Goal: Entertainment & Leisure: Browse casually

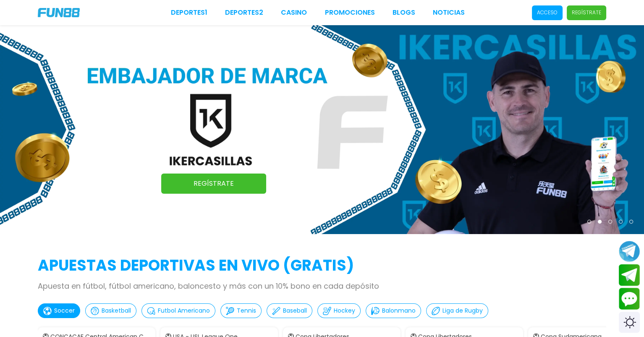
click at [435, 21] on div "Deportes 1 Deportes 2 CASINO Promociones BLOGS NOTICIAS Acceso Regístrate" at bounding box center [322, 12] width 644 height 25
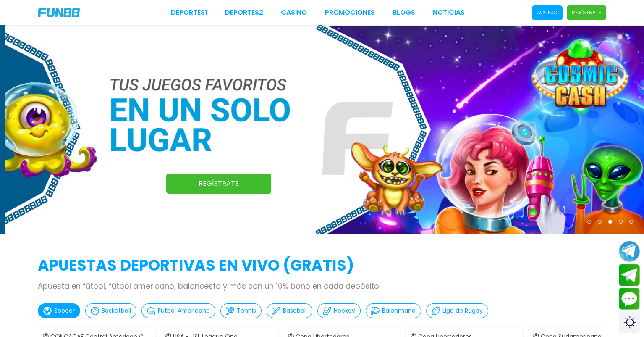
click at [435, 11] on p "Acceso" at bounding box center [547, 13] width 21 height 8
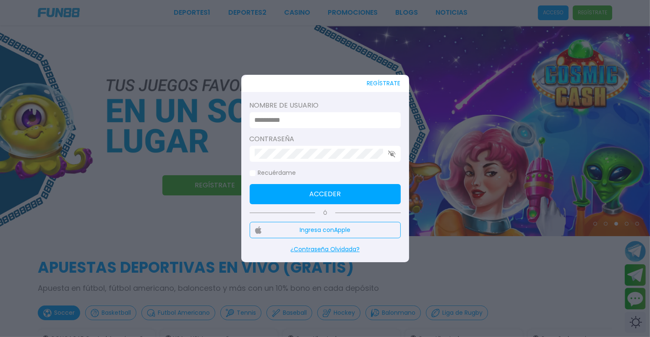
type input "**********"
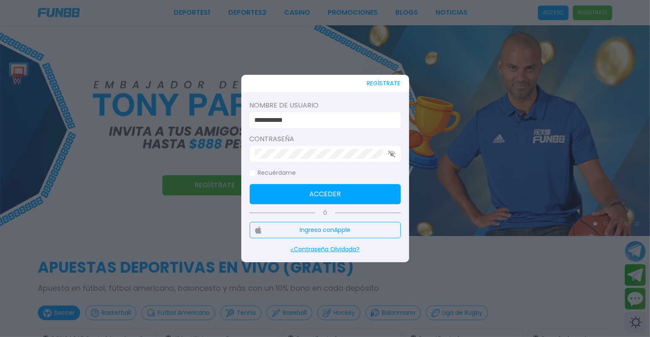
click at [319, 193] on button "Acceder" at bounding box center [325, 194] width 151 height 20
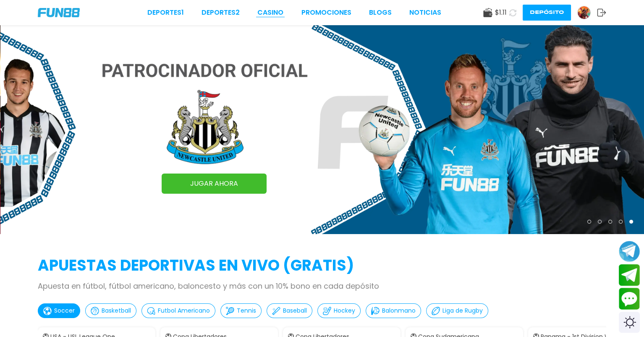
click at [273, 13] on link "CASINO" at bounding box center [270, 13] width 26 height 10
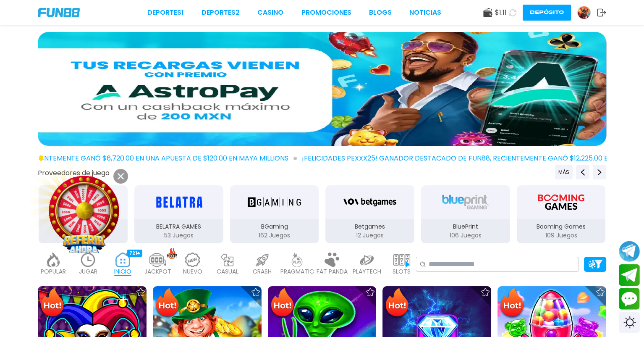
click at [329, 14] on link "Promociones" at bounding box center [326, 13] width 50 height 10
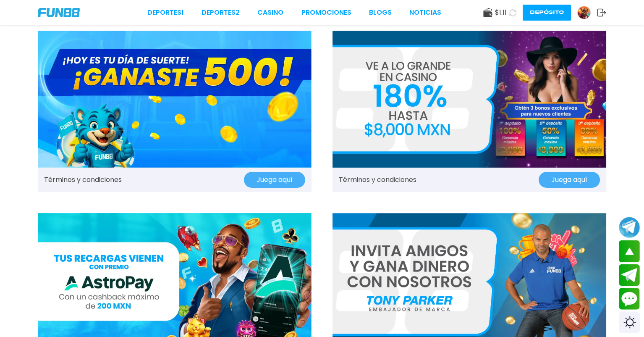
scroll to position [14, 0]
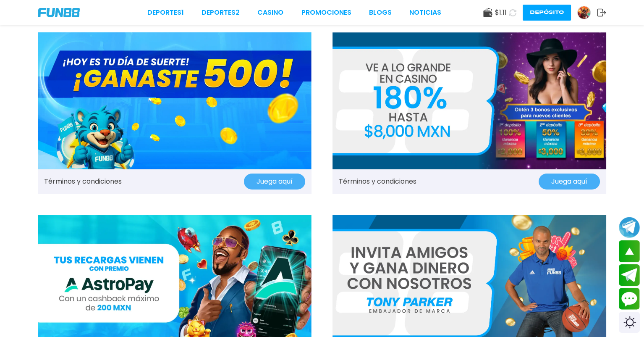
click at [271, 11] on link "CASINO" at bounding box center [270, 13] width 26 height 10
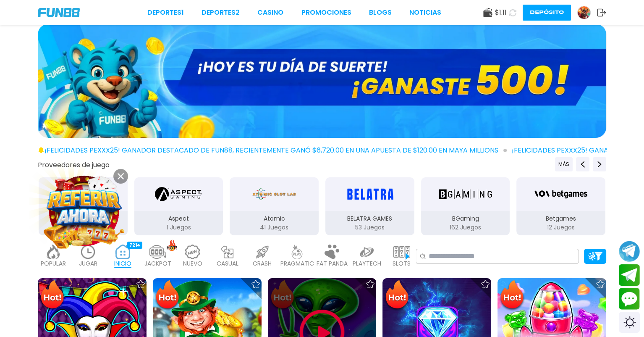
scroll to position [140, 0]
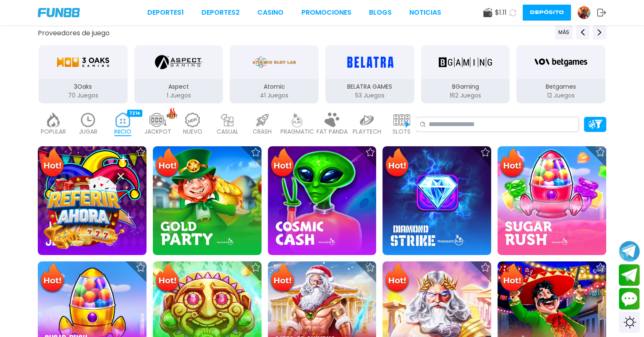
click at [121, 173] on icon at bounding box center [121, 176] width 6 height 6
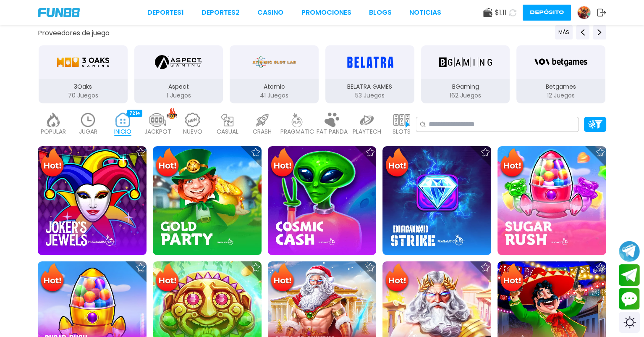
click at [113, 171] on img at bounding box center [92, 200] width 109 height 109
